Goal: Transaction & Acquisition: Purchase product/service

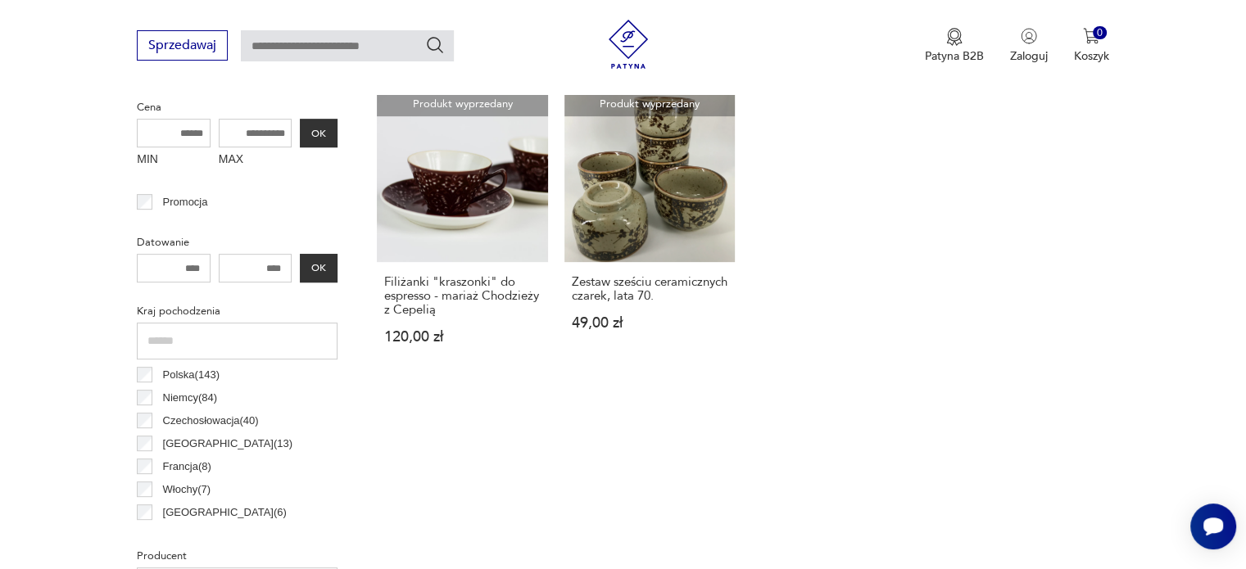
scroll to position [352, 0]
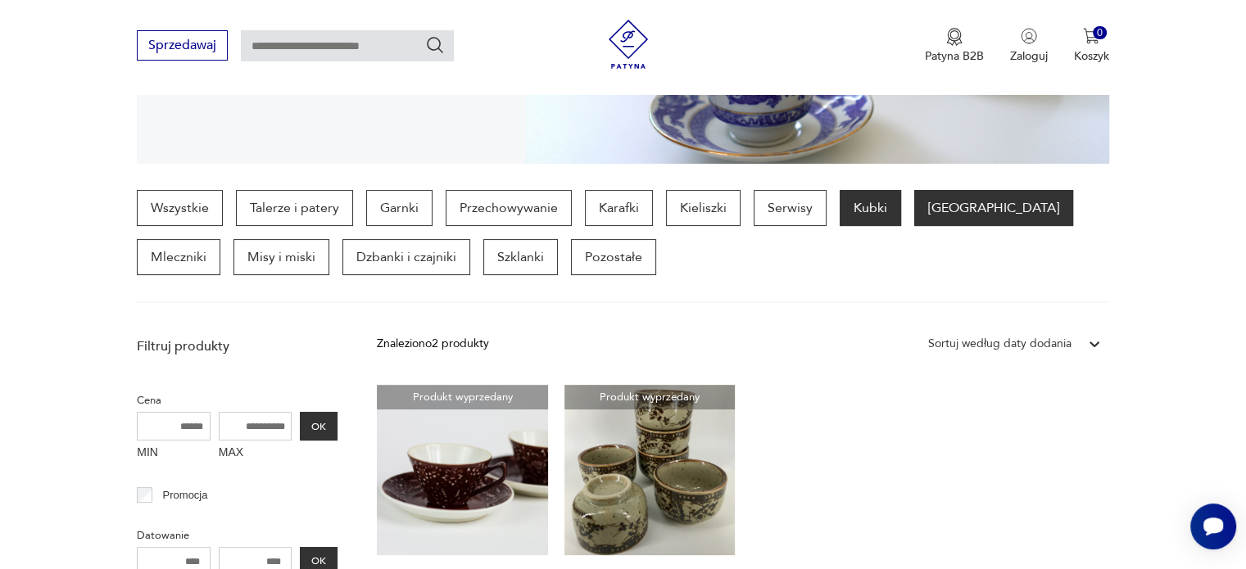
click at [873, 207] on p "Kubki" at bounding box center [870, 208] width 61 height 36
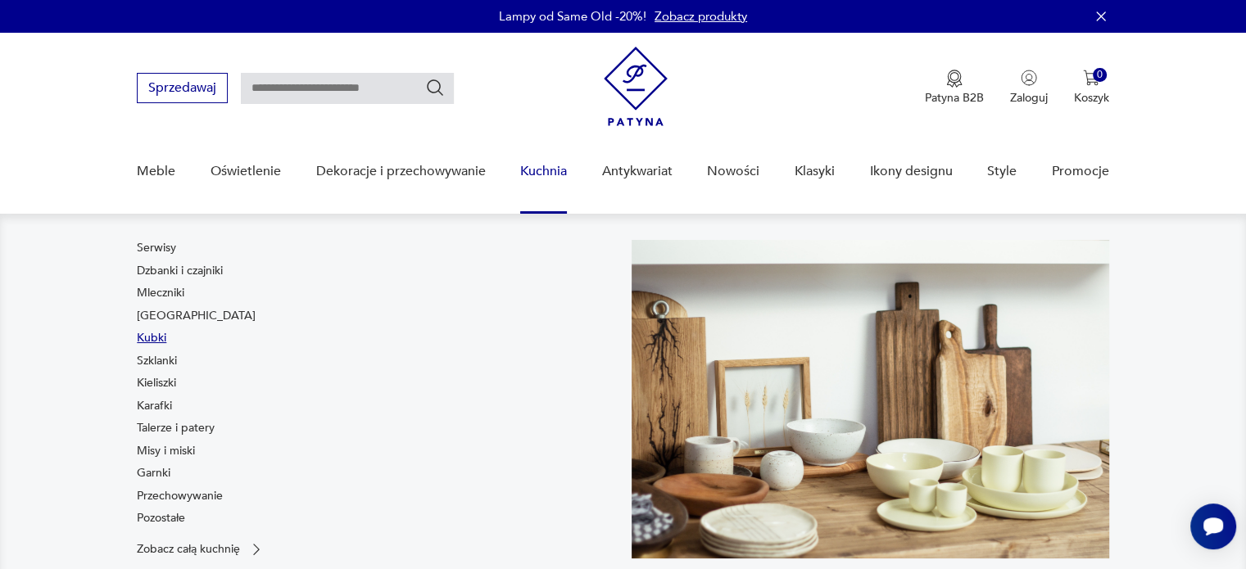
click at [151, 337] on link "Kubki" at bounding box center [151, 338] width 29 height 16
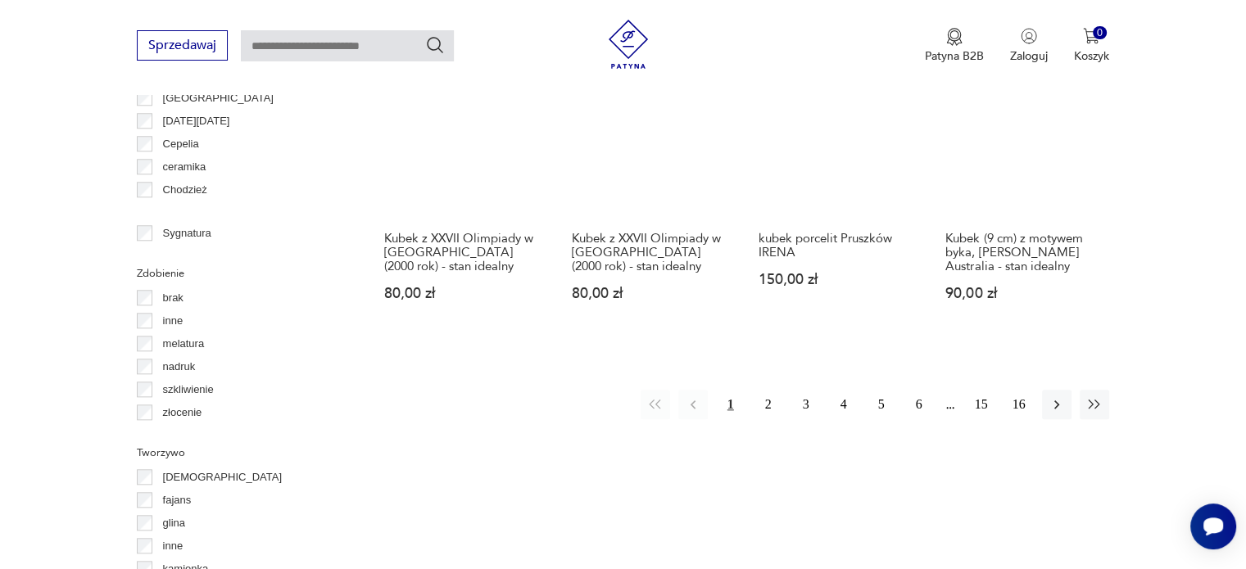
scroll to position [1663, 0]
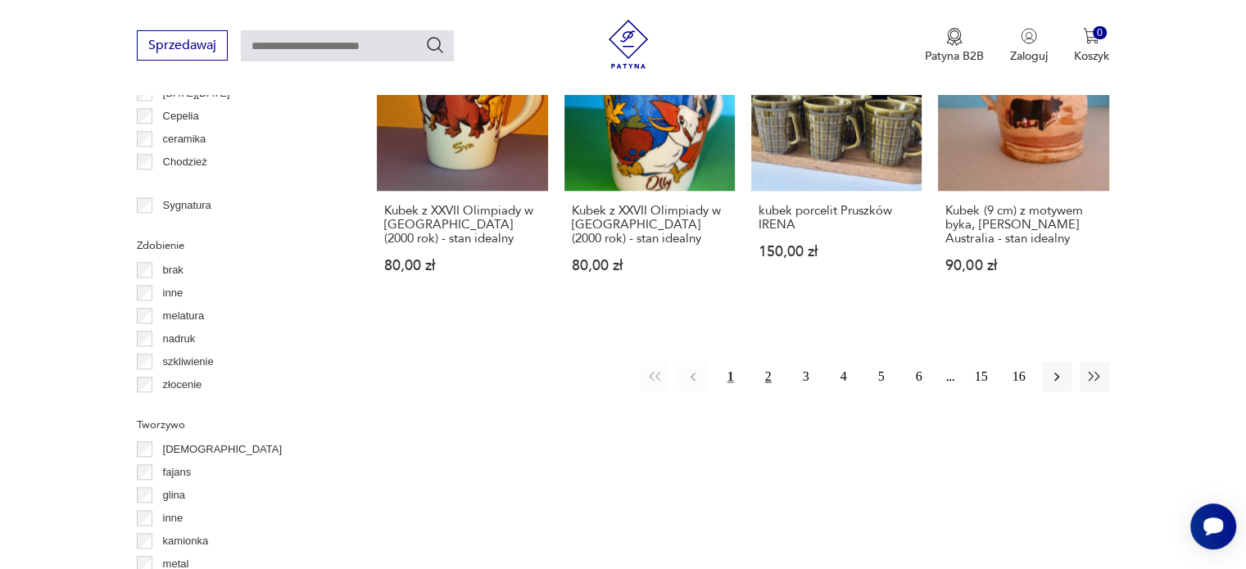
click at [764, 374] on button "2" at bounding box center [768, 376] width 29 height 29
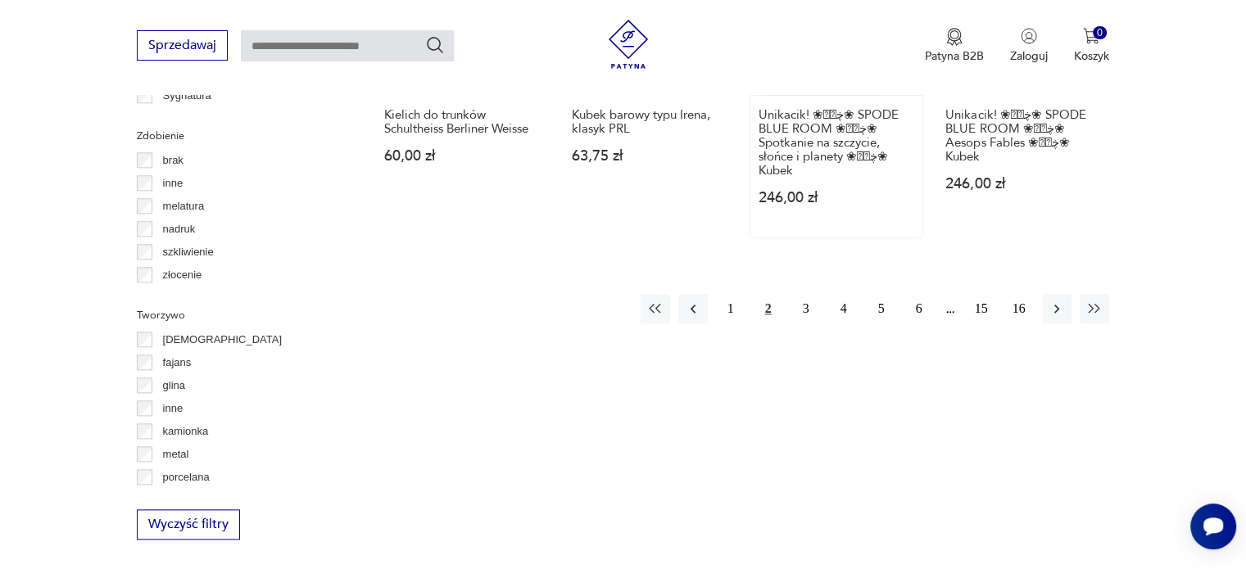
scroll to position [1745, 0]
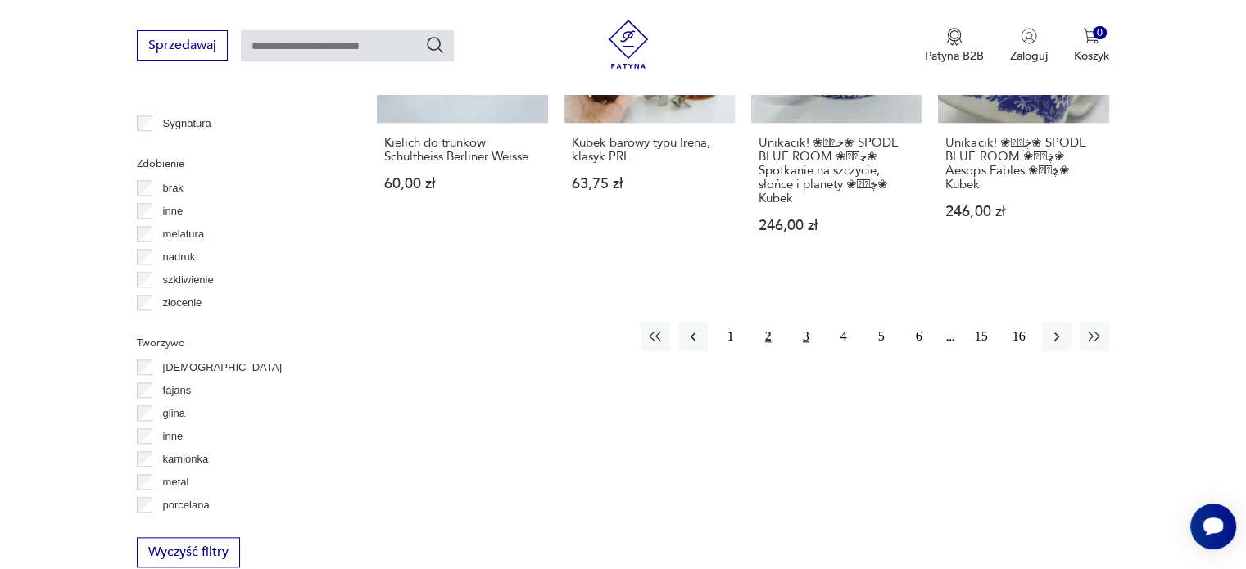
click at [803, 322] on button "3" at bounding box center [805, 336] width 29 height 29
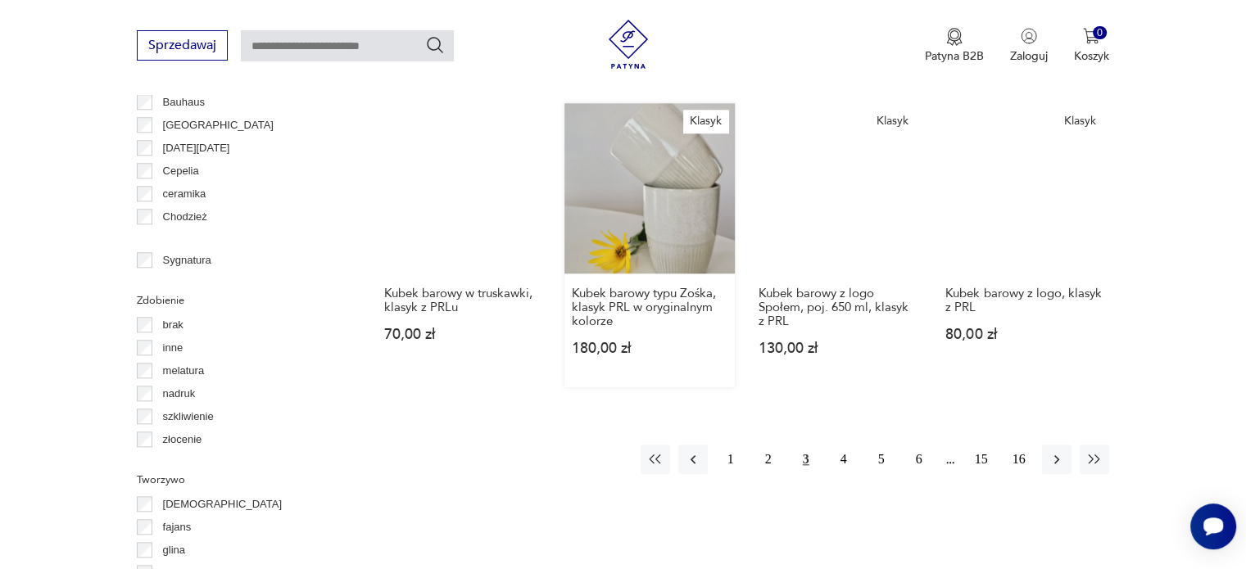
scroll to position [1581, 0]
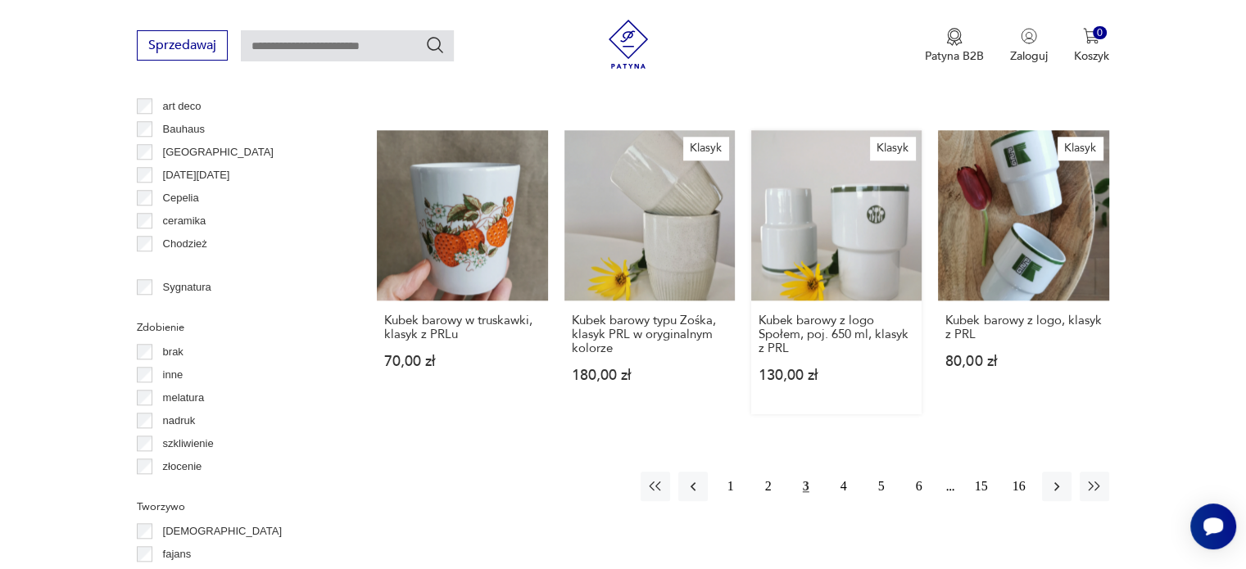
click at [829, 220] on link "Klasyk Kubek barowy z logo Społem, poj. 650 ml, klasyk z PRL 130,00 zł" at bounding box center [836, 272] width 170 height 284
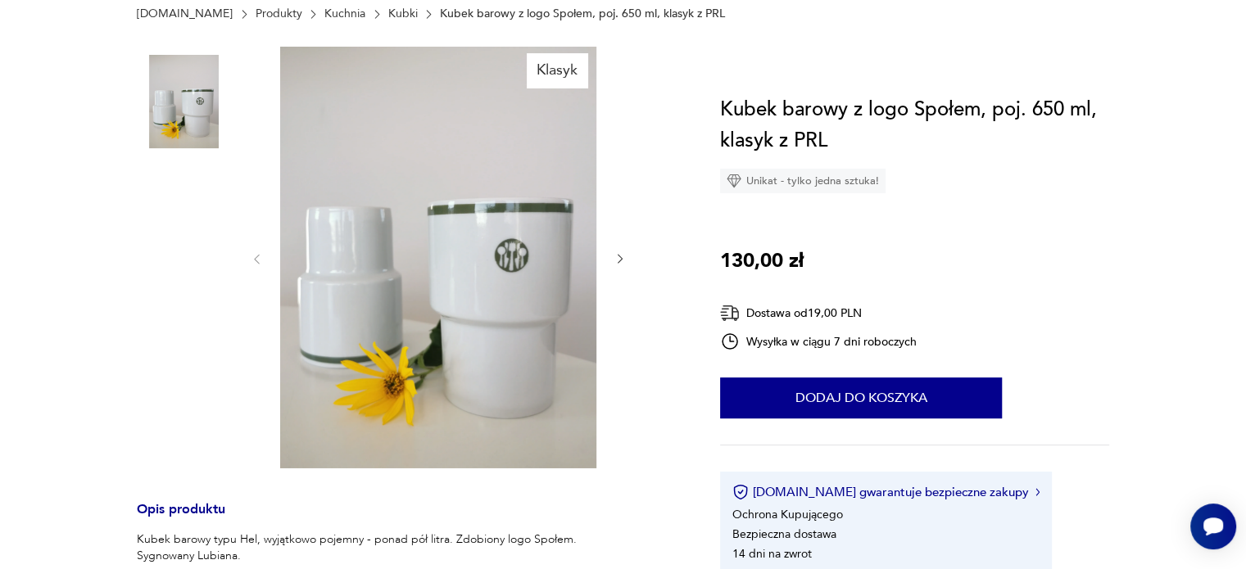
scroll to position [246, 0]
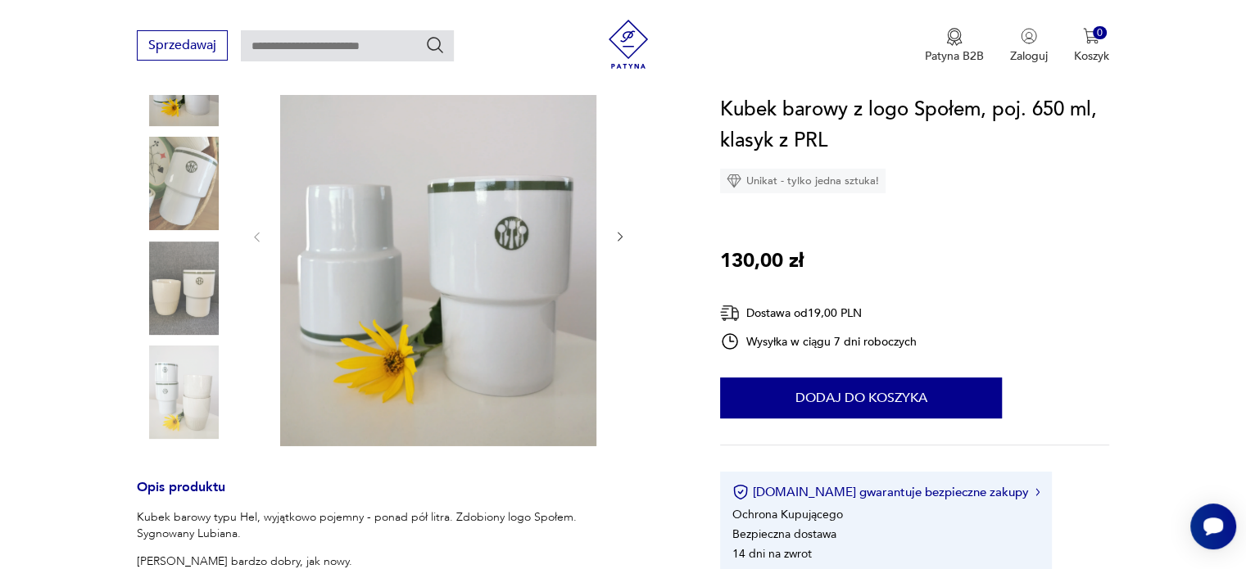
click at [442, 315] on img at bounding box center [438, 236] width 316 height 422
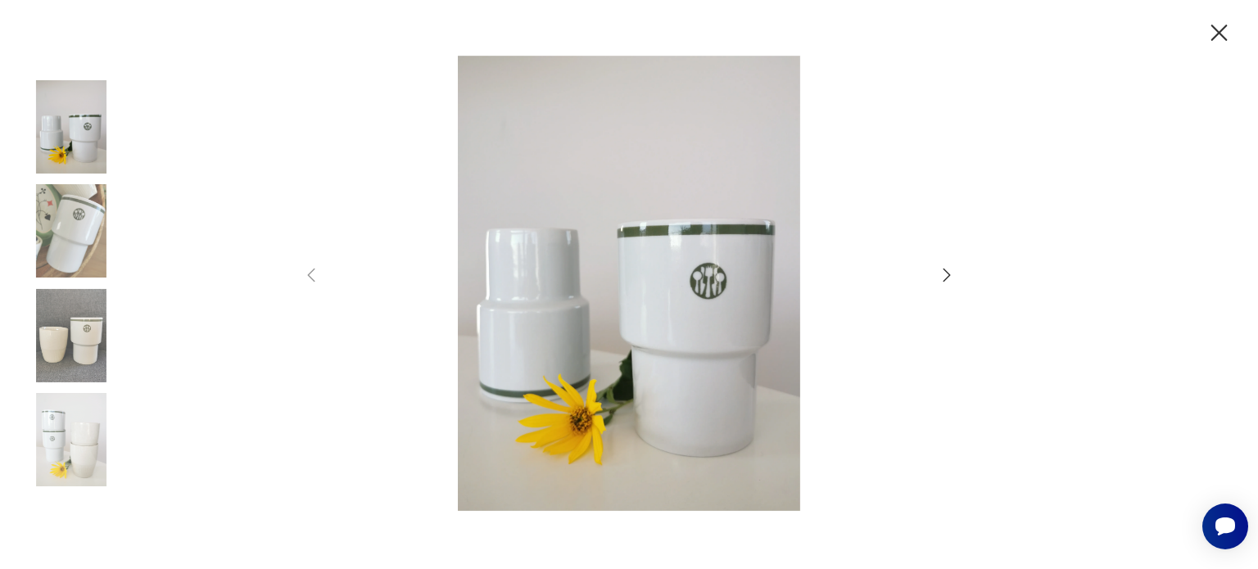
click at [950, 271] on icon "button" at bounding box center [947, 275] width 20 height 20
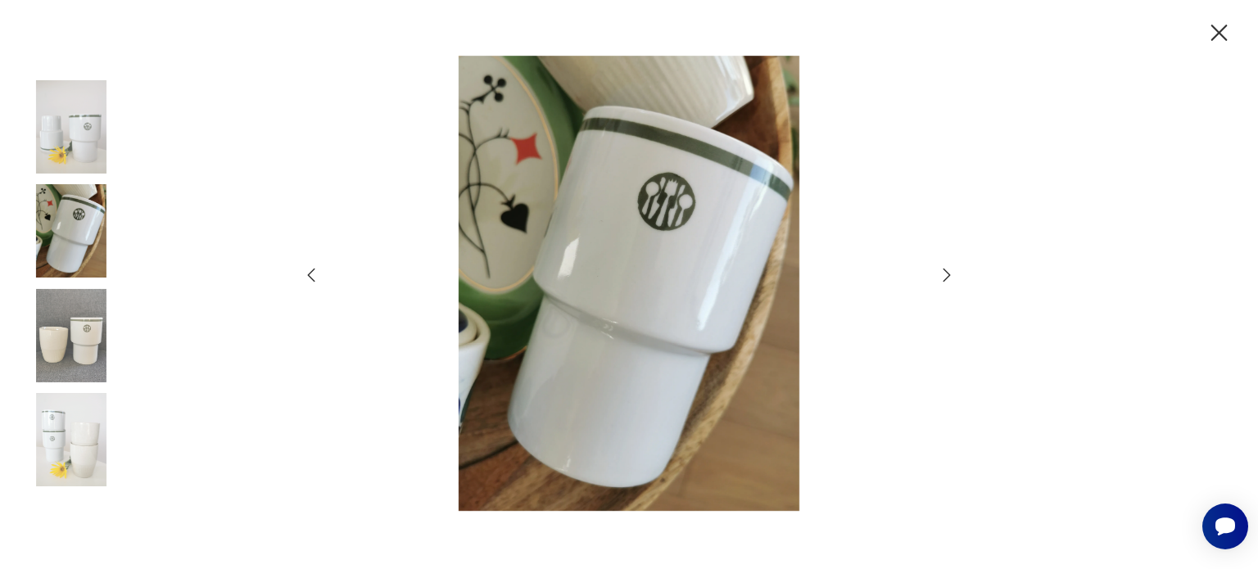
click at [950, 271] on icon "button" at bounding box center [947, 275] width 20 height 20
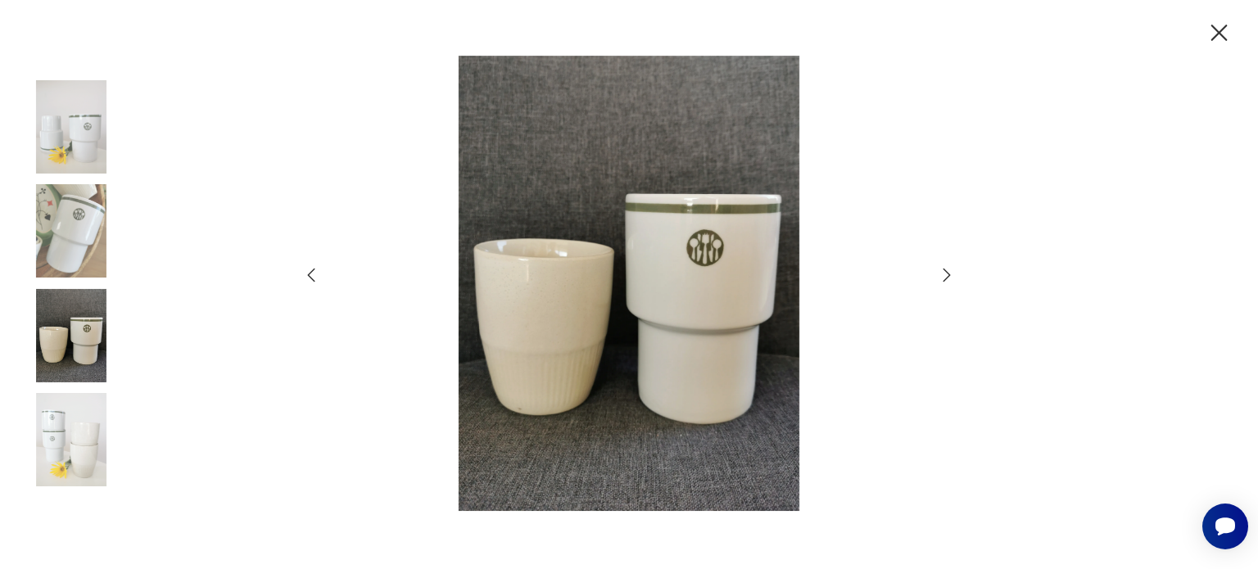
click at [949, 270] on icon "button" at bounding box center [947, 275] width 20 height 20
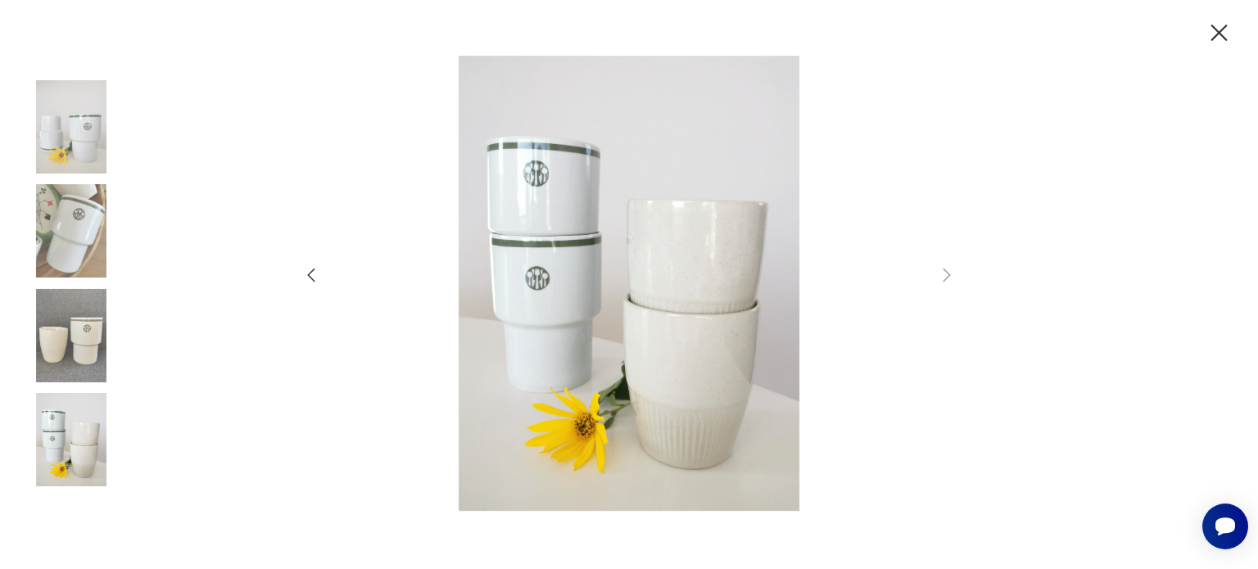
click at [1222, 32] on icon "button" at bounding box center [1219, 33] width 29 height 29
